Goal: Information Seeking & Learning: Learn about a topic

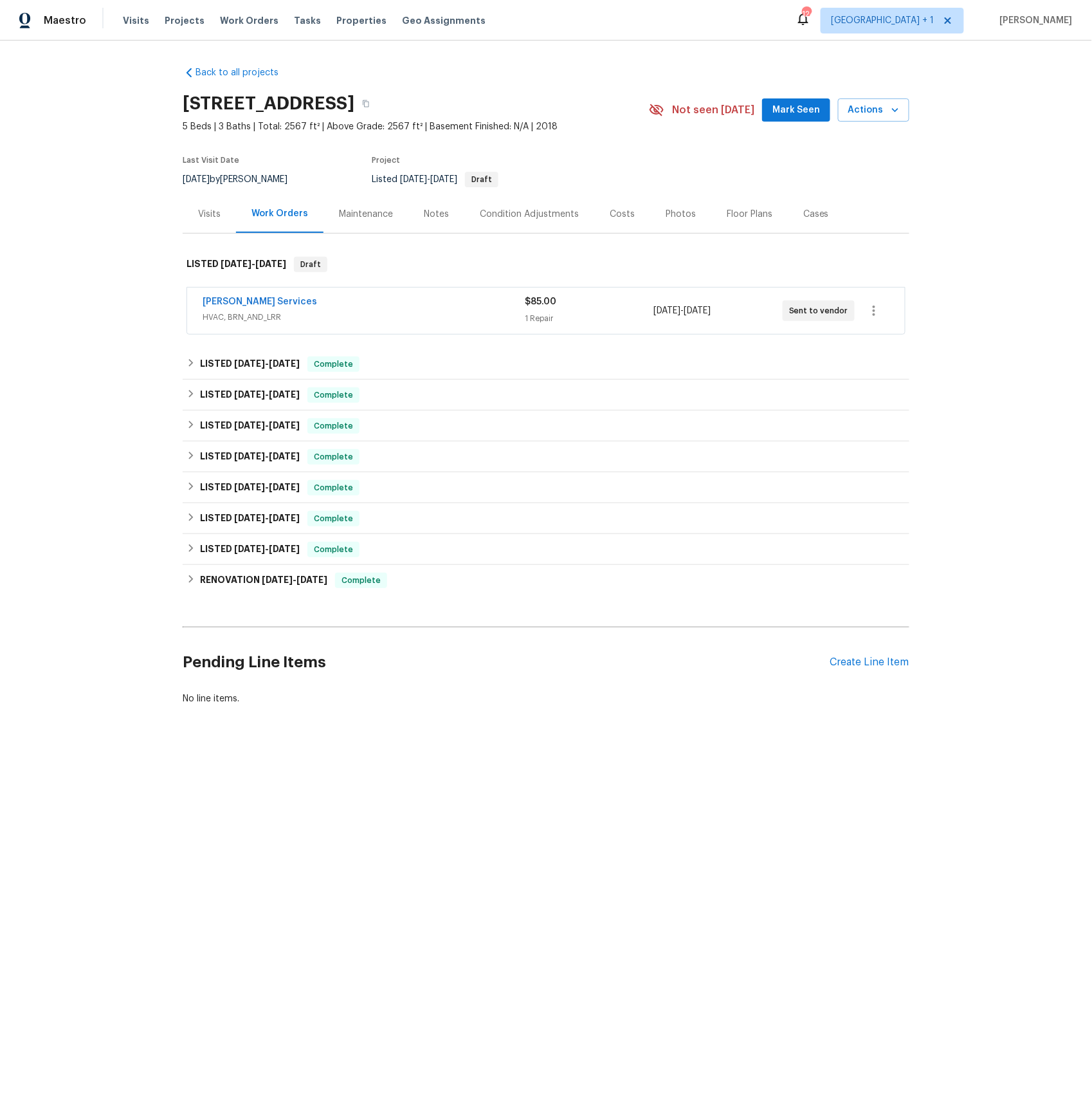
click at [206, 215] on div "Visits" at bounding box center [210, 215] width 22 height 13
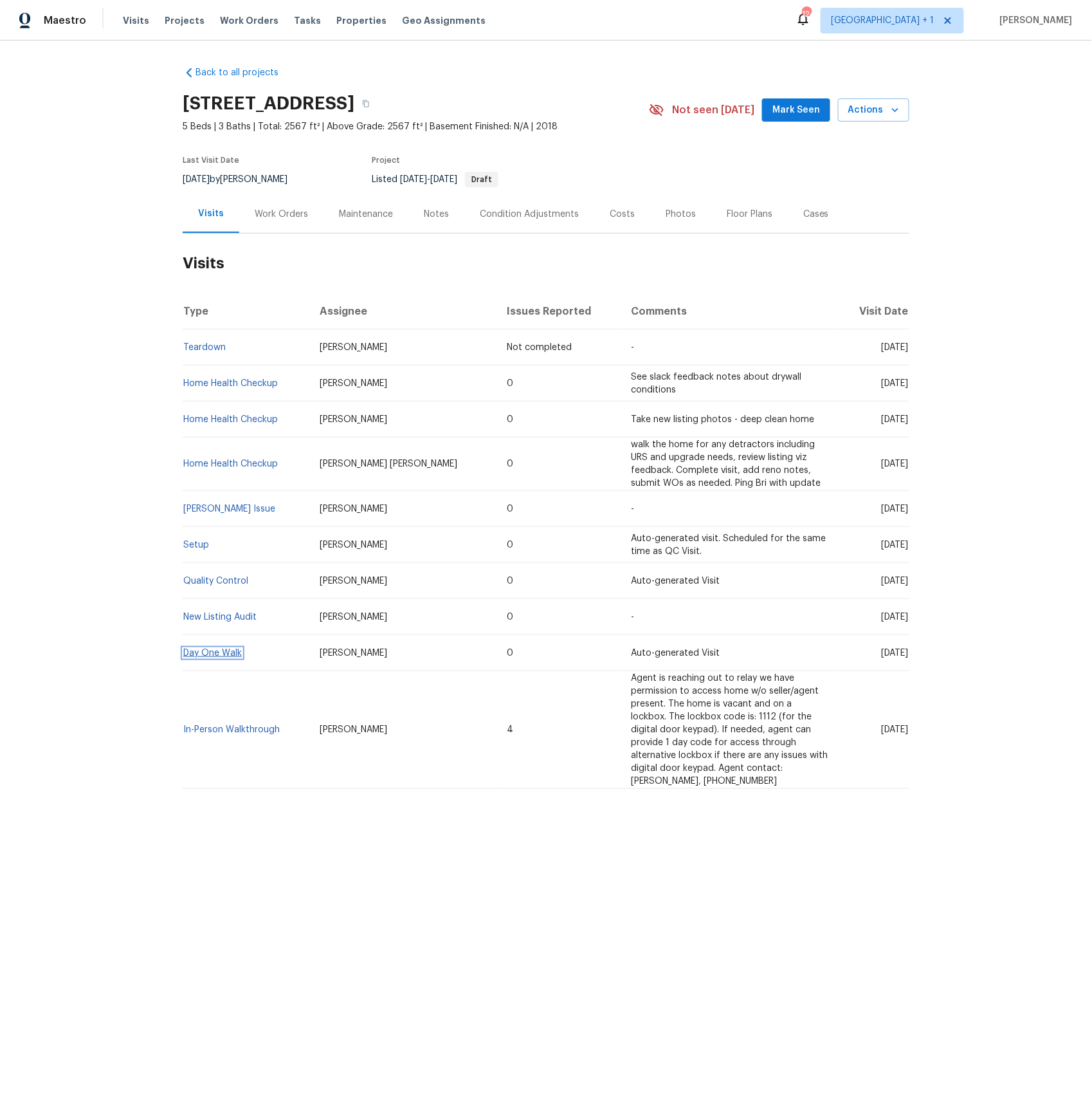
click at [225, 655] on link "Day One Walk" at bounding box center [212, 653] width 58 height 9
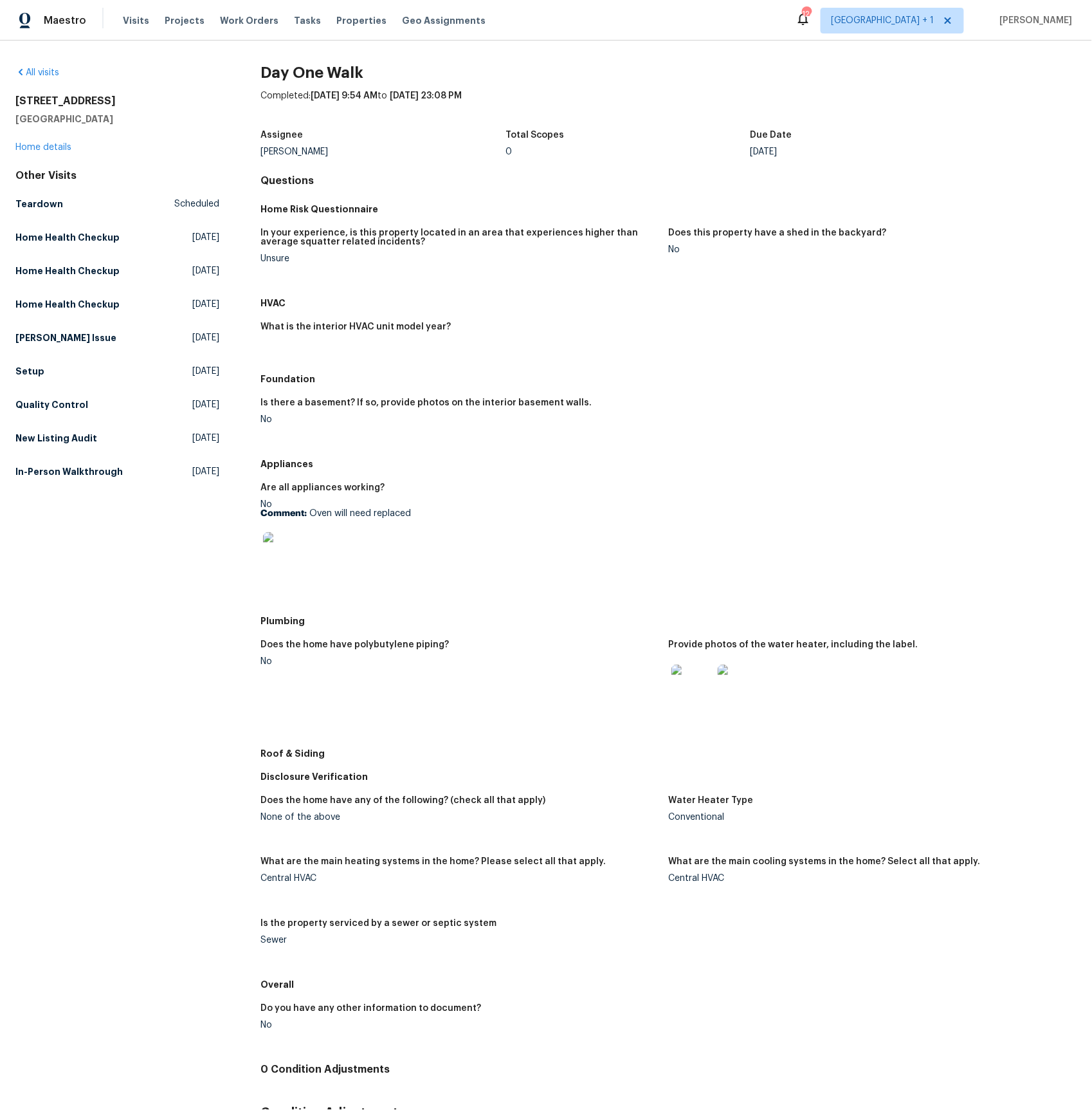
click at [284, 555] on img at bounding box center [284, 553] width 41 height 41
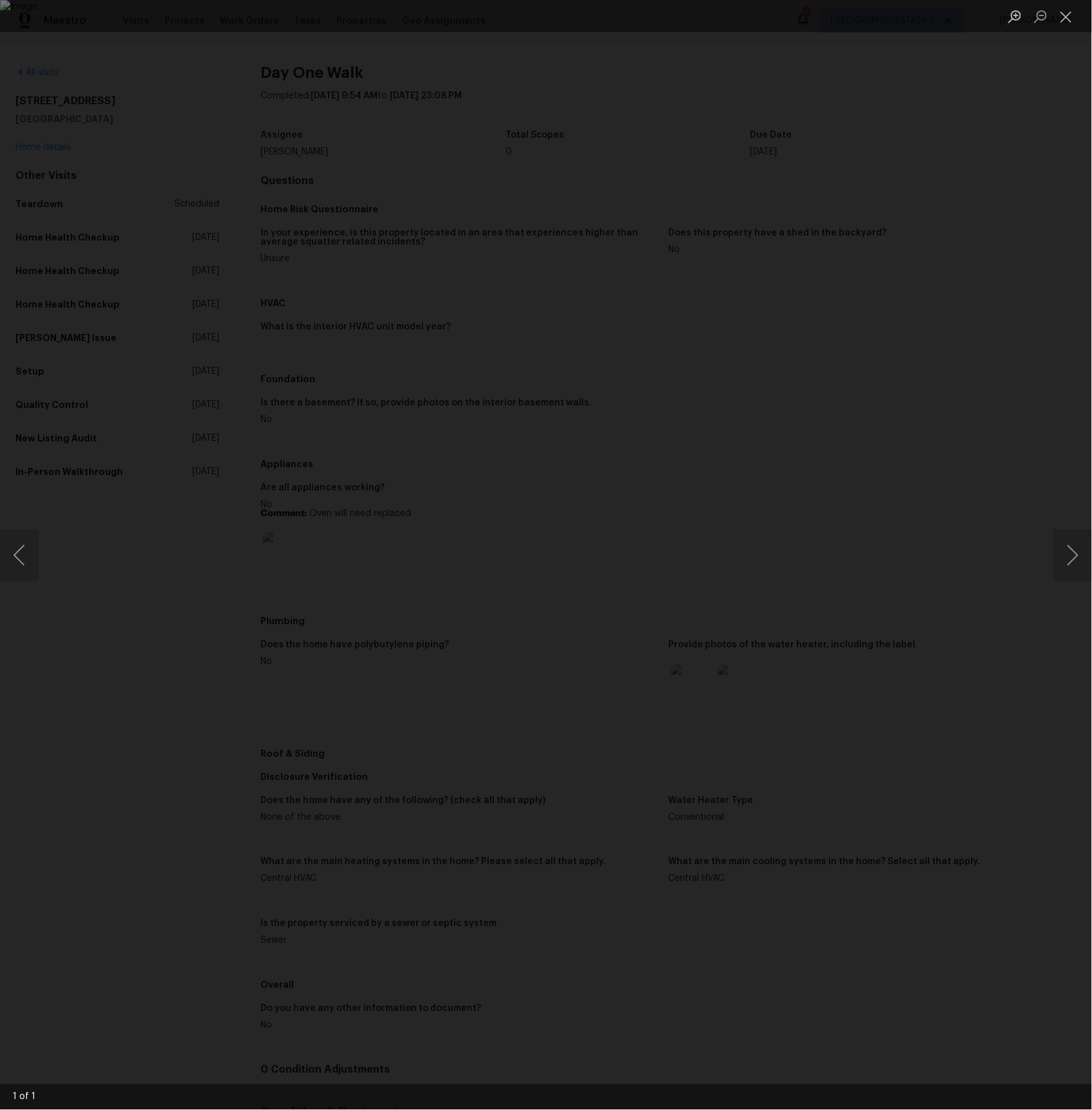
drag, startPoint x: 80, startPoint y: 594, endPoint x: 164, endPoint y: 616, distance: 86.8
click at [81, 594] on div "Lightbox" at bounding box center [546, 555] width 1092 height 1110
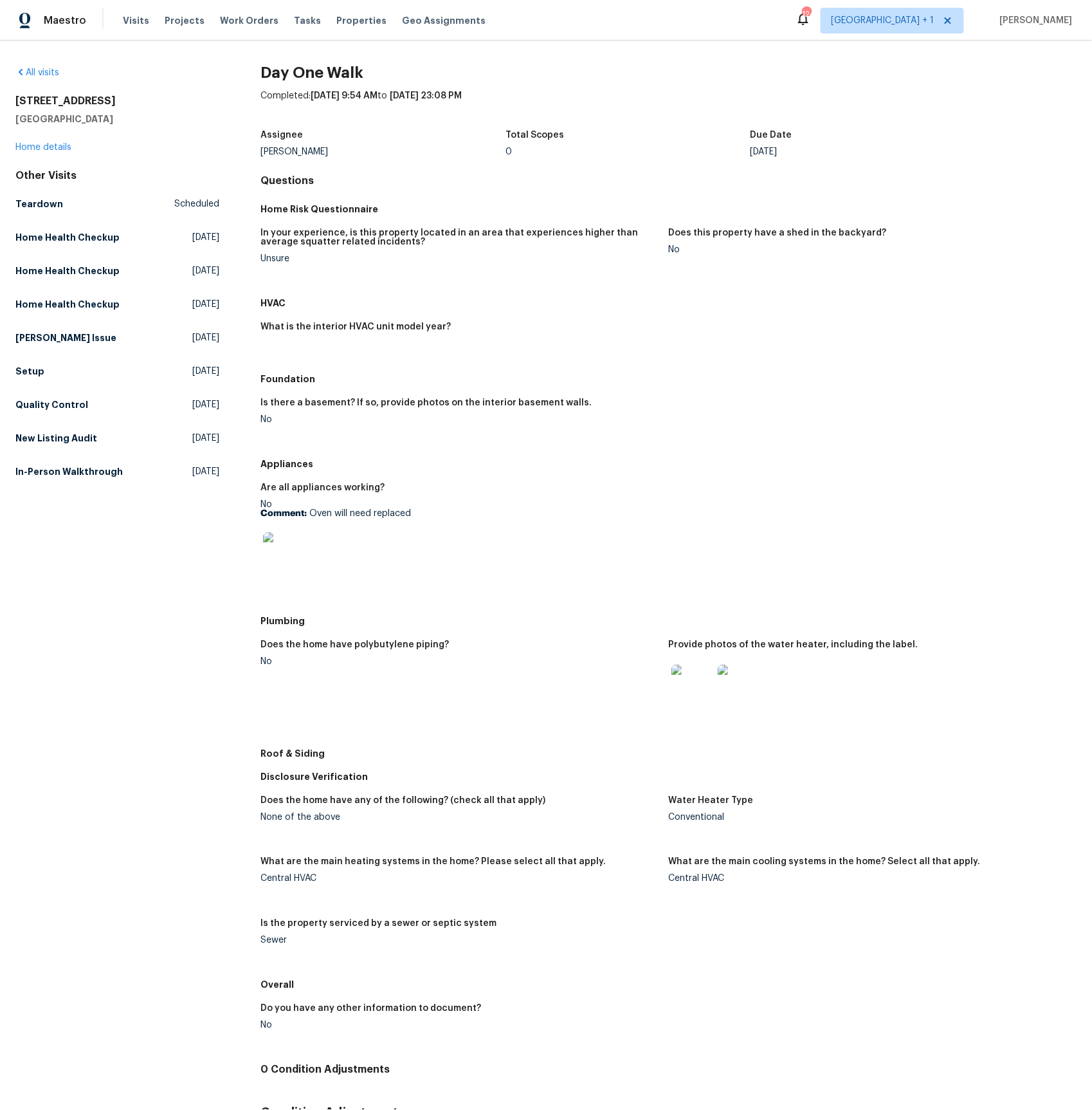
click at [681, 700] on img at bounding box center [693, 686] width 41 height 41
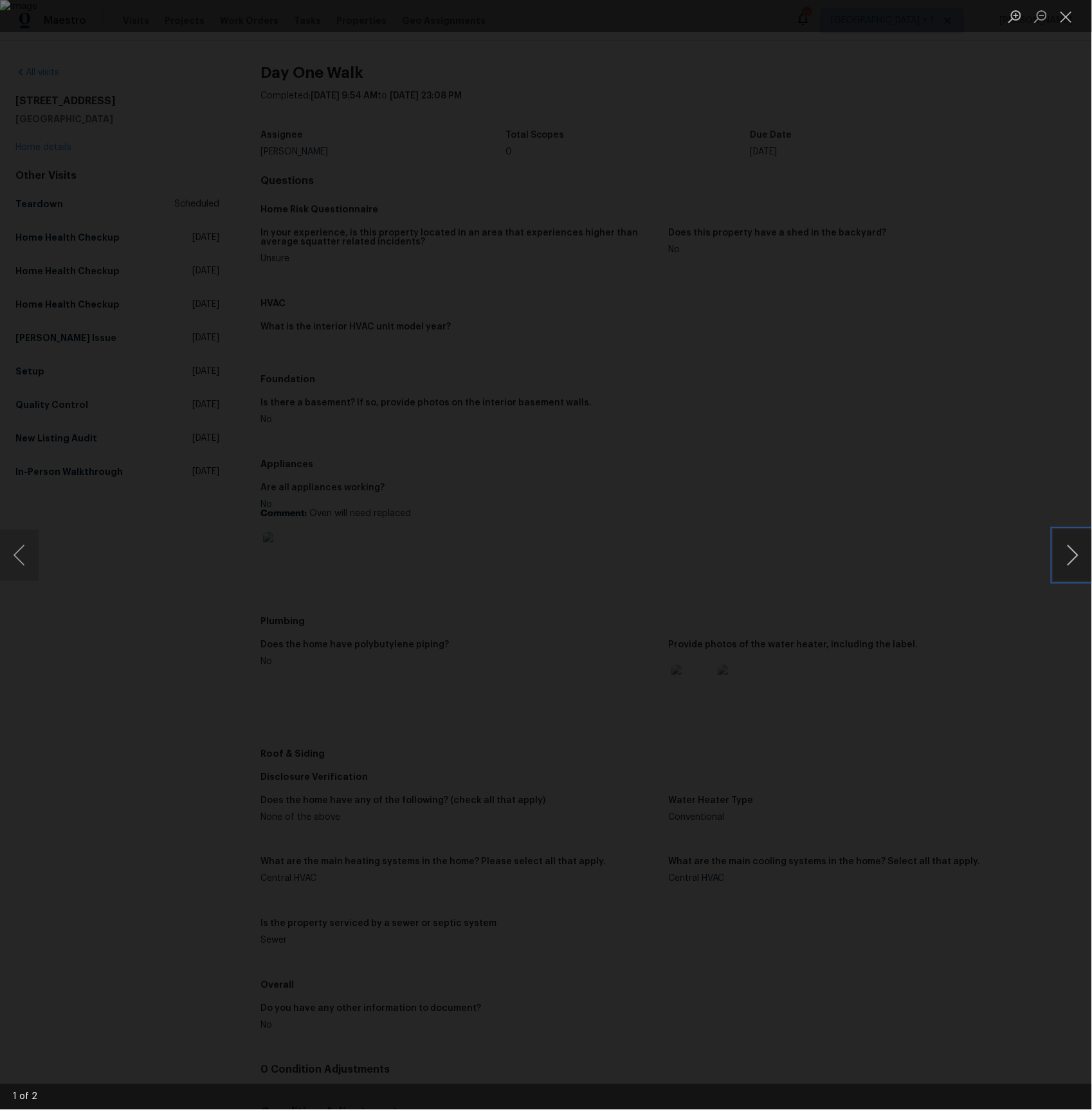
click at [1070, 553] on button "Next image" at bounding box center [1073, 555] width 38 height 52
click at [943, 527] on div "Lightbox" at bounding box center [546, 555] width 1092 height 1110
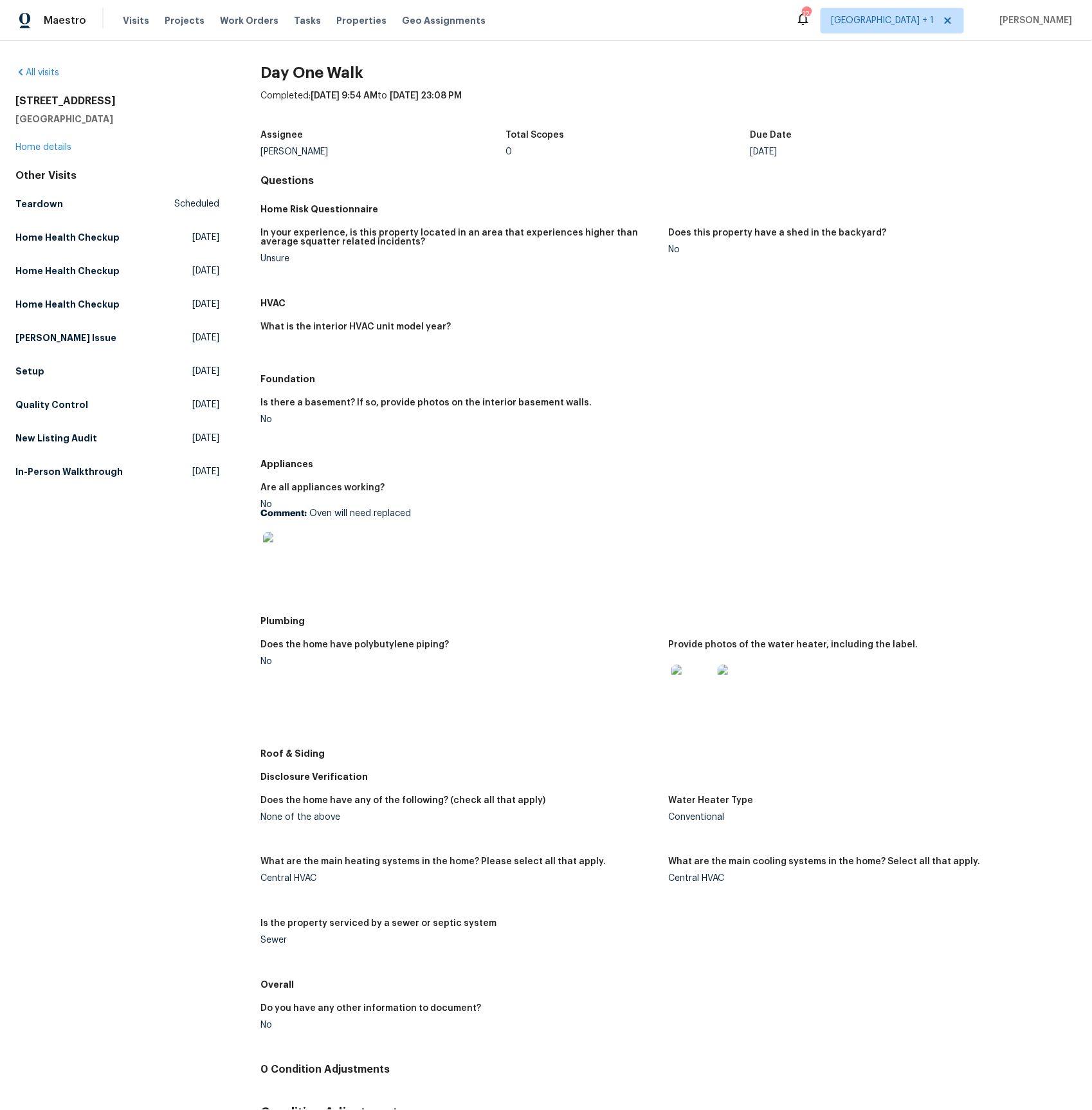
scroll to position [90, 0]
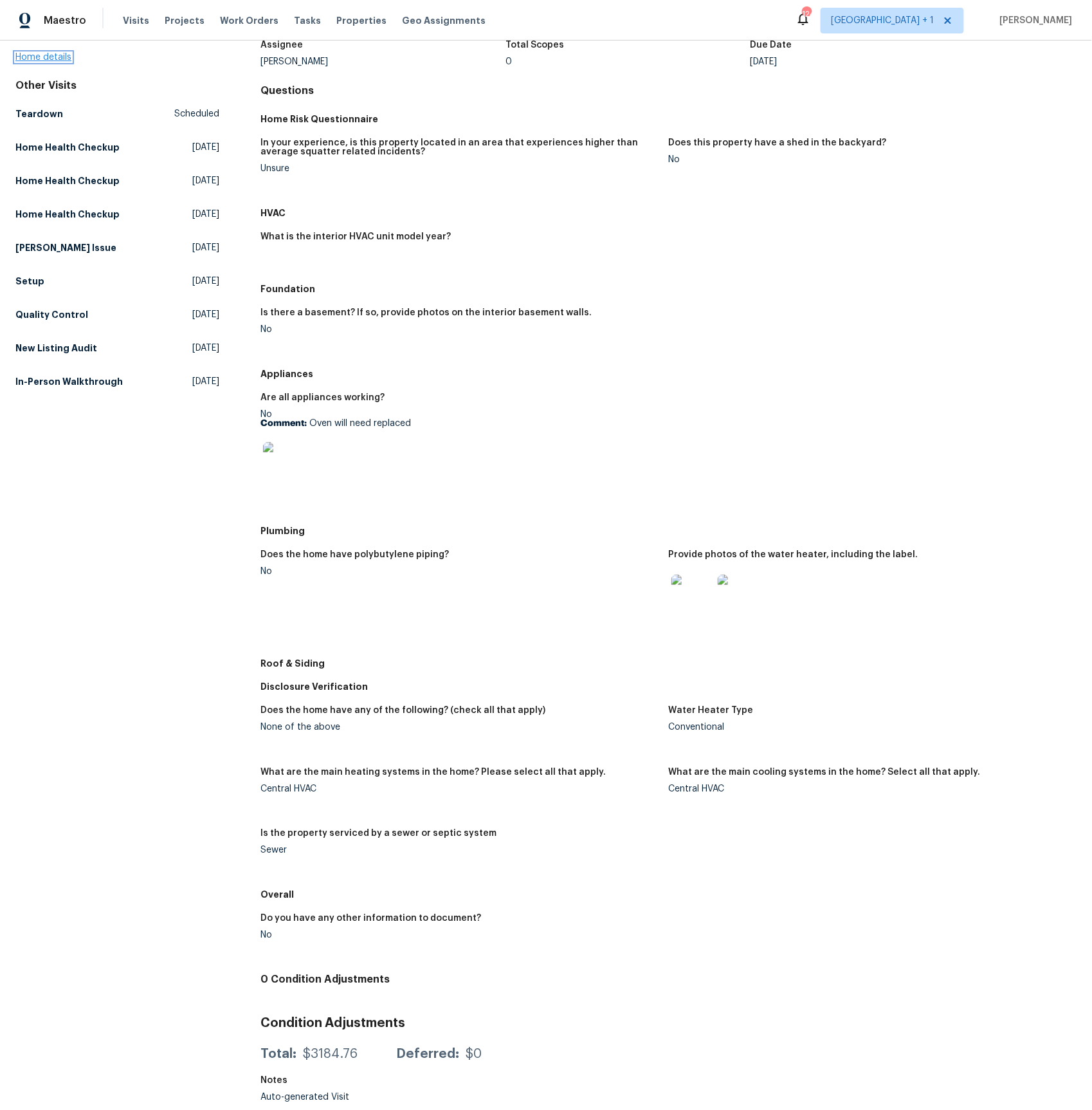
click at [59, 61] on link "Home details" at bounding box center [43, 57] width 56 height 9
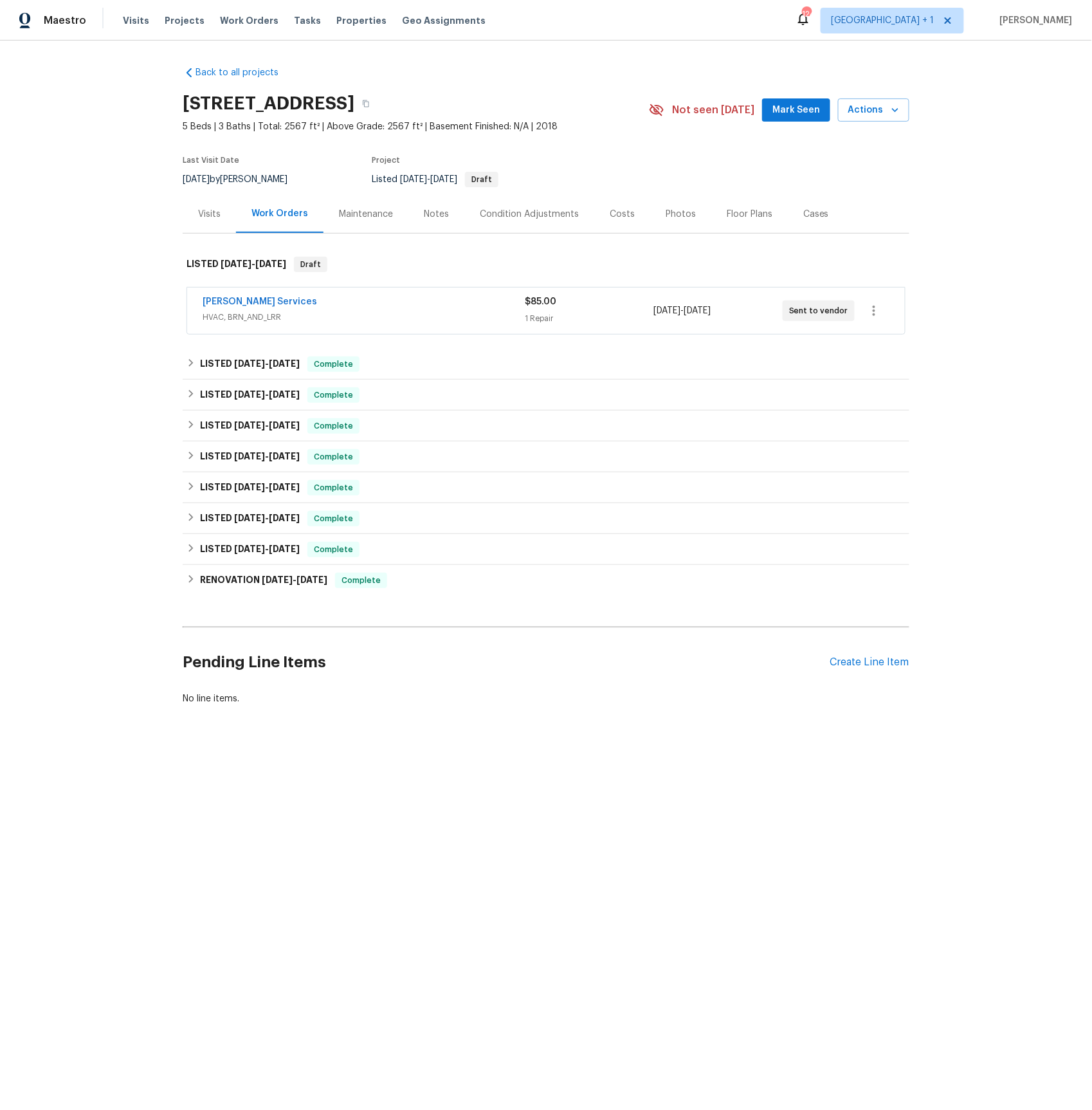
click at [209, 215] on div "Visits" at bounding box center [210, 215] width 22 height 13
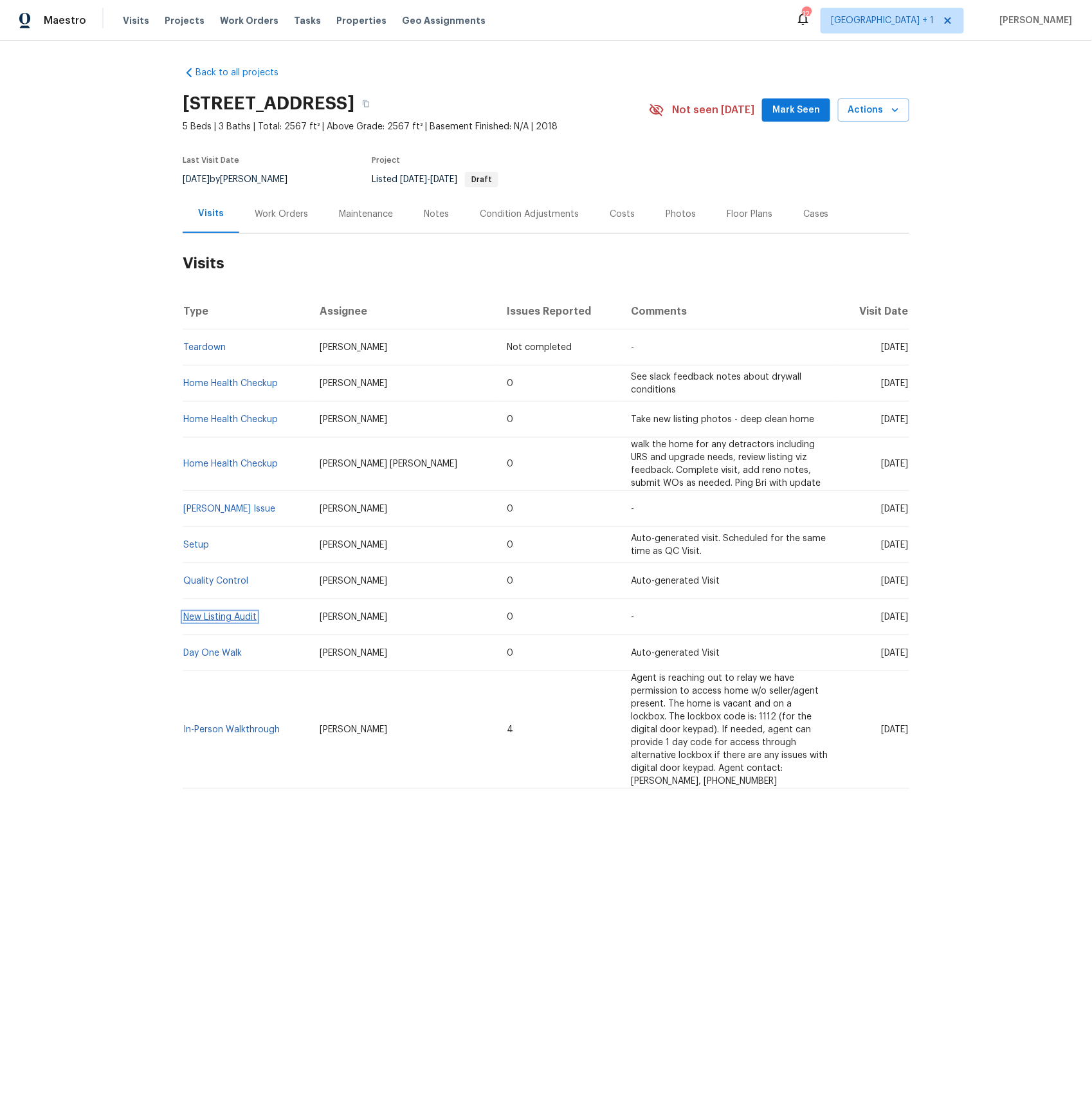
click at [205, 616] on link "New Listing Audit" at bounding box center [220, 616] width 73 height 9
